Goal: Transaction & Acquisition: Purchase product/service

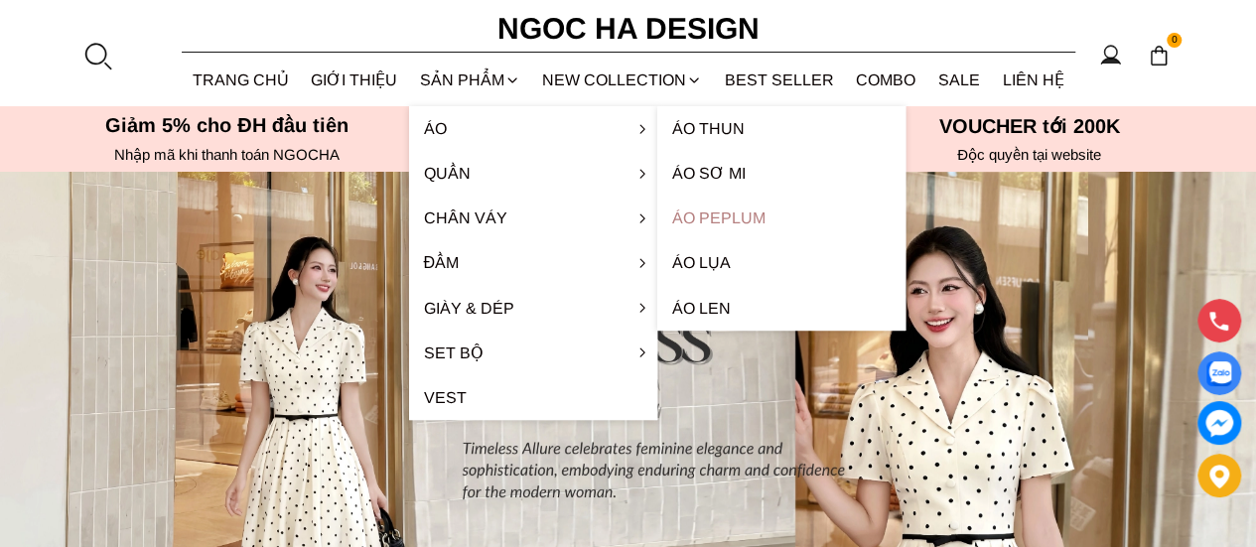
click at [738, 227] on link "Áo Peplum" at bounding box center [781, 218] width 248 height 45
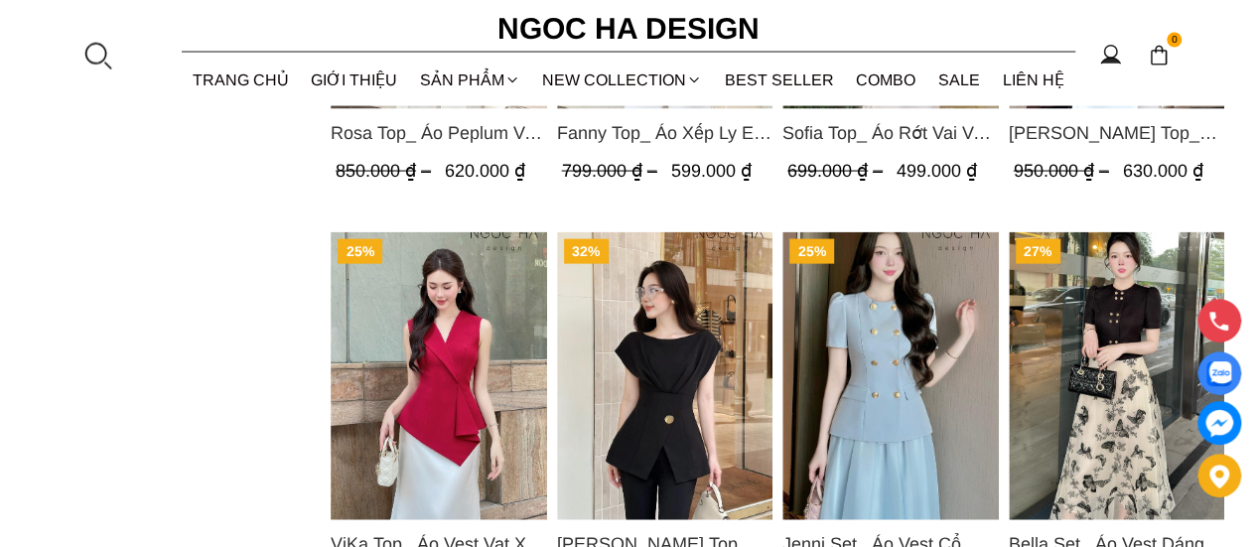
scroll to position [2011, 0]
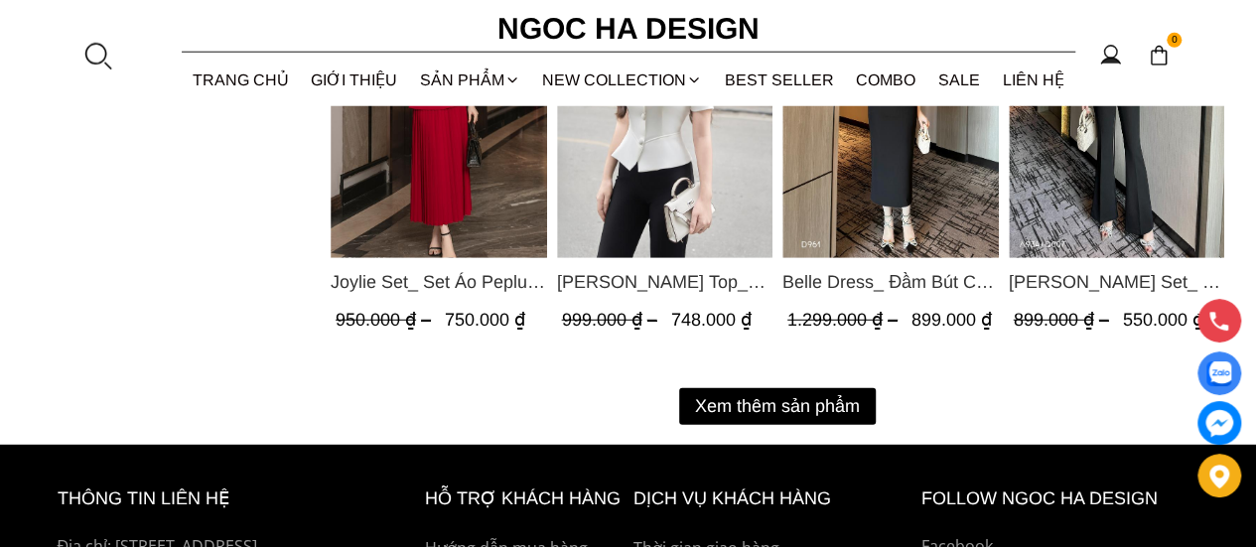
scroll to position [2693, 0]
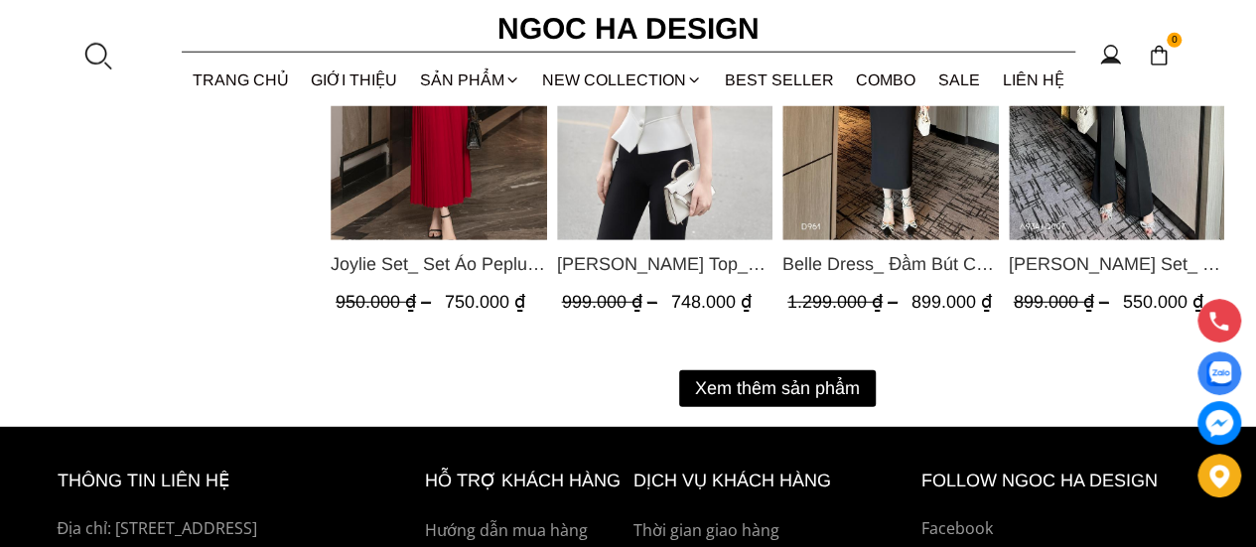
click at [794, 387] on button "Xem thêm sản phẩm" at bounding box center [777, 388] width 197 height 37
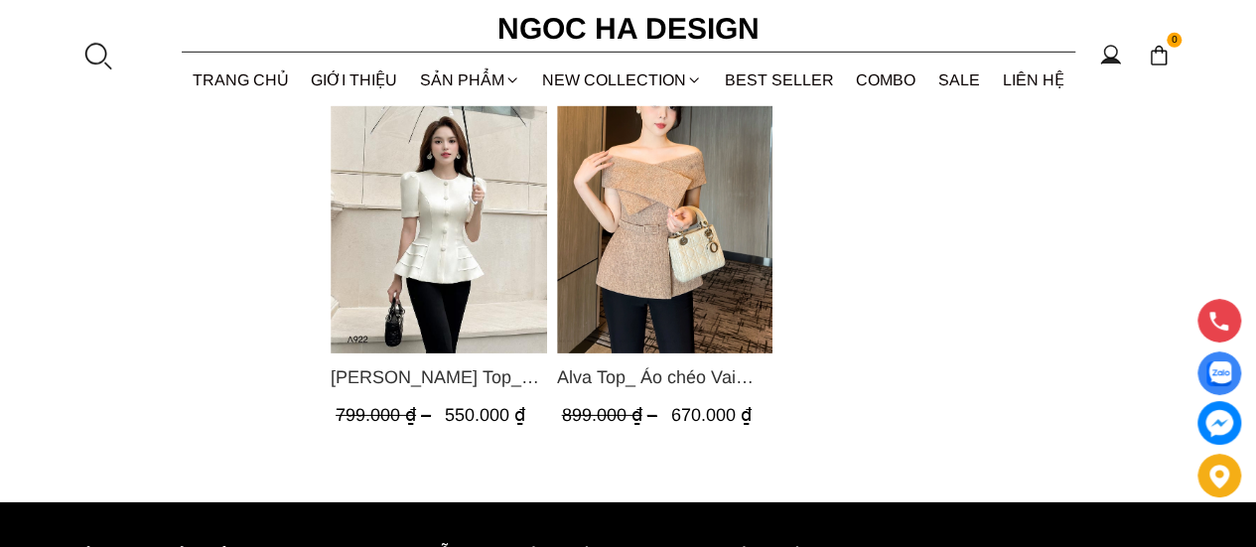
scroll to position [2792, 0]
